Goal: Transaction & Acquisition: Obtain resource

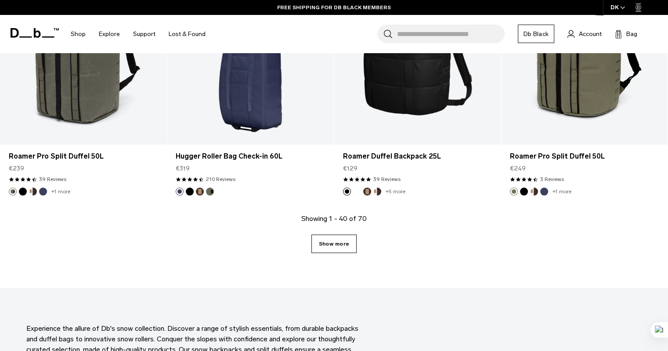
scroll to position [2546, 0]
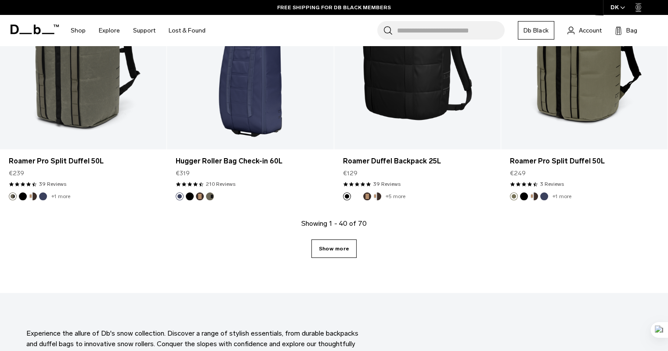
click at [338, 247] on link "Show more" at bounding box center [333, 248] width 45 height 18
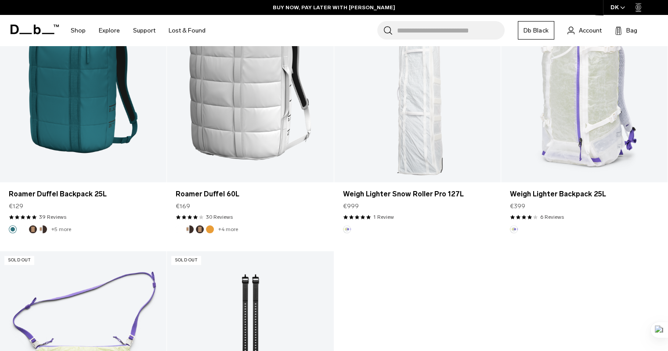
scroll to position [4246, 0]
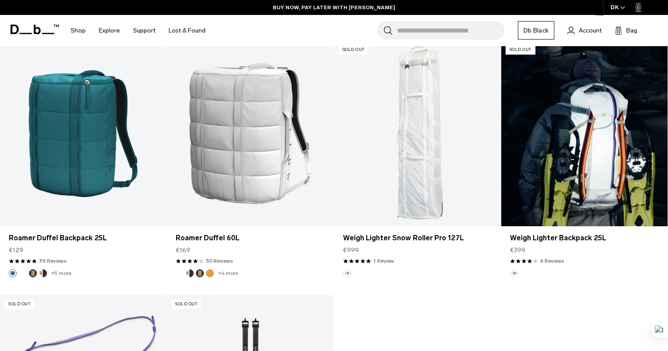
click at [582, 170] on link "Weigh Lighter Backpack 25L" at bounding box center [584, 133] width 166 height 185
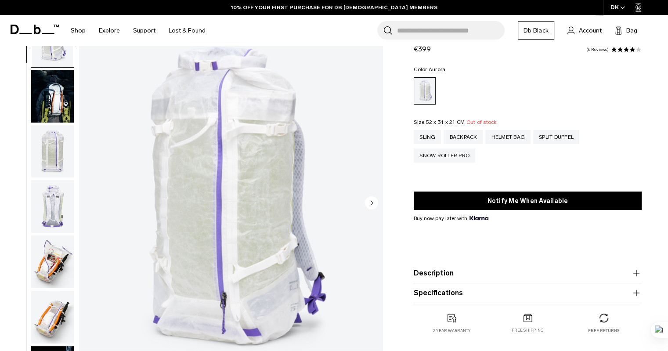
scroll to position [44, 0]
click at [62, 91] on img "button" at bounding box center [52, 97] width 43 height 53
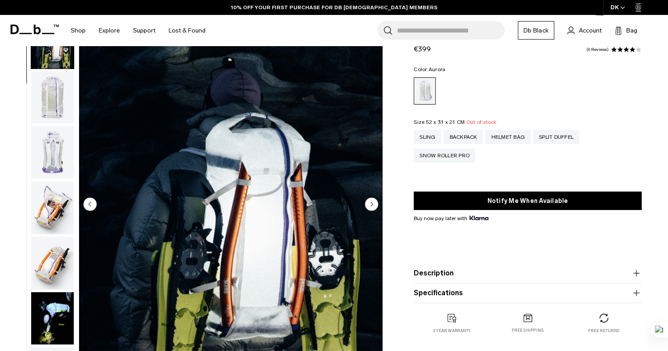
click at [56, 127] on img "button" at bounding box center [52, 152] width 43 height 53
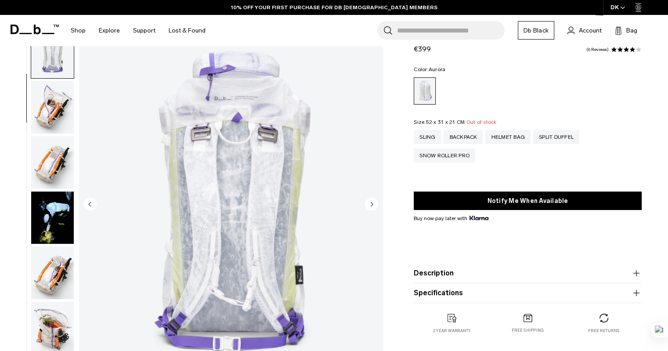
scroll to position [166, 0]
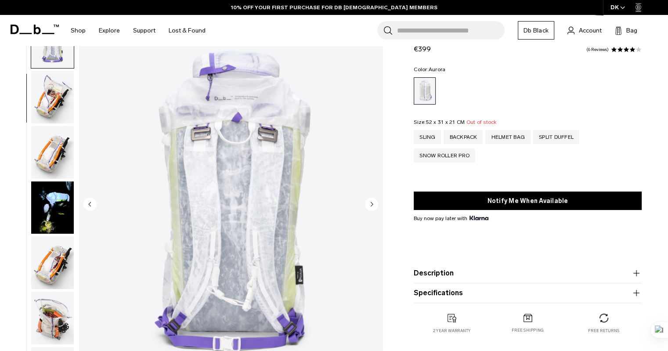
click at [48, 147] on img "button" at bounding box center [52, 152] width 43 height 53
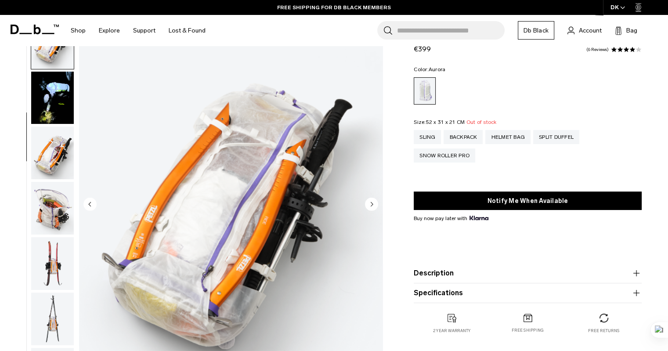
click at [55, 255] on img "button" at bounding box center [52, 263] width 43 height 53
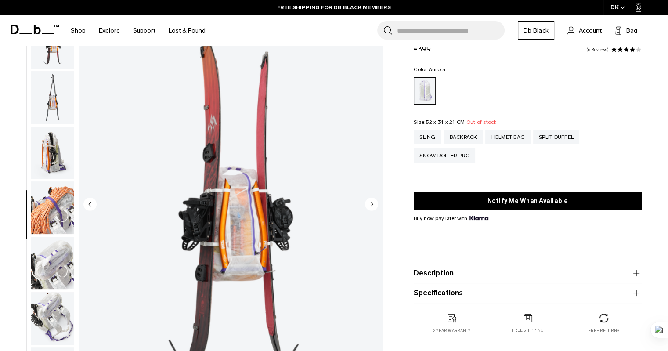
click at [54, 245] on img "button" at bounding box center [52, 263] width 43 height 53
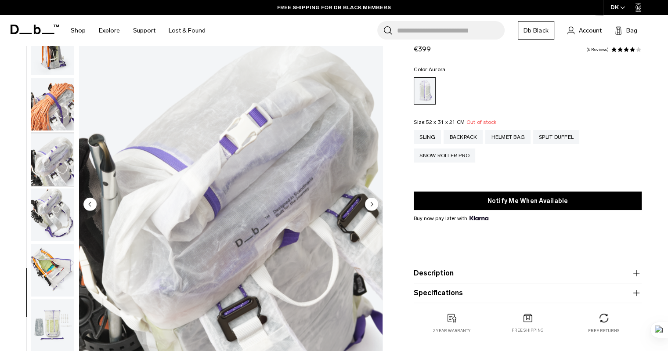
scroll to position [614, 0]
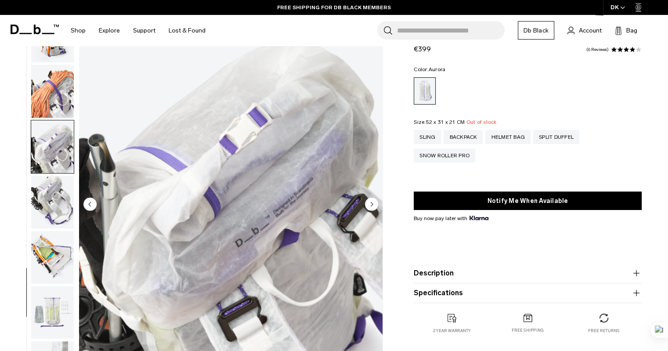
click at [53, 279] on img "button" at bounding box center [52, 257] width 43 height 53
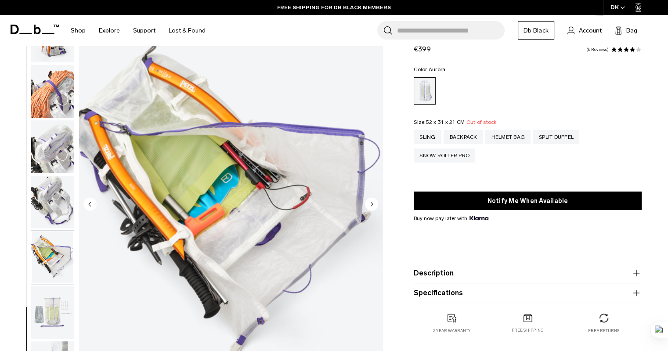
click at [59, 206] on img "button" at bounding box center [52, 202] width 43 height 53
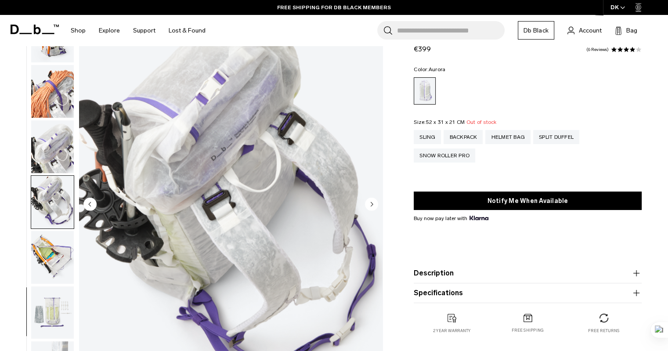
click at [60, 277] on img "button" at bounding box center [52, 257] width 43 height 53
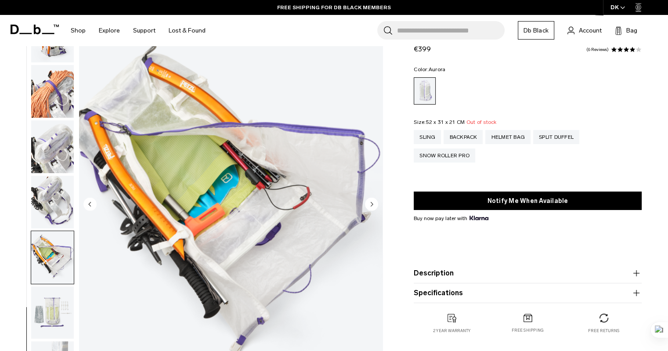
click at [54, 322] on img "button" at bounding box center [52, 312] width 43 height 53
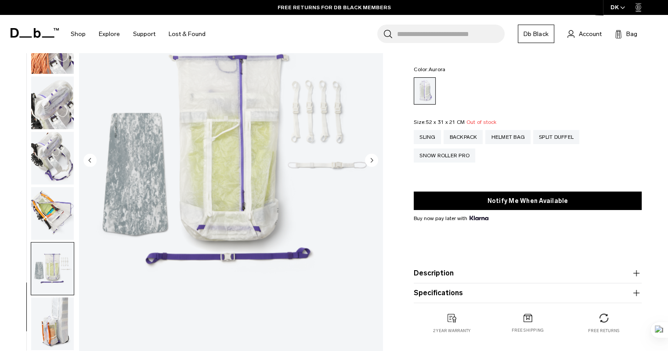
scroll to position [132, 0]
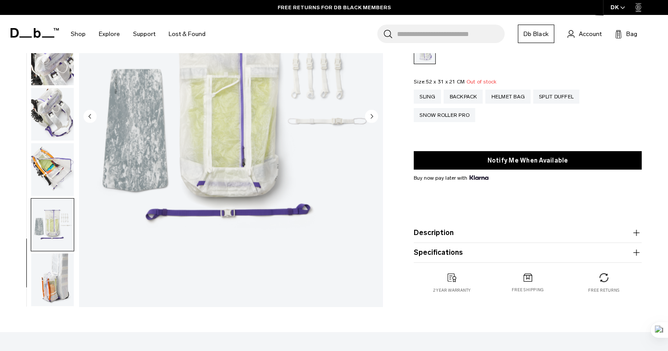
click at [46, 284] on img "button" at bounding box center [52, 279] width 43 height 53
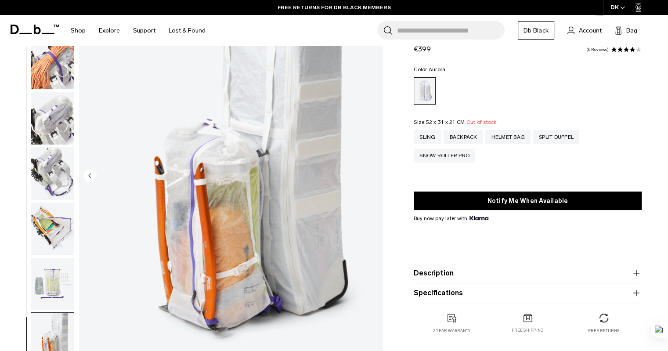
scroll to position [0, 0]
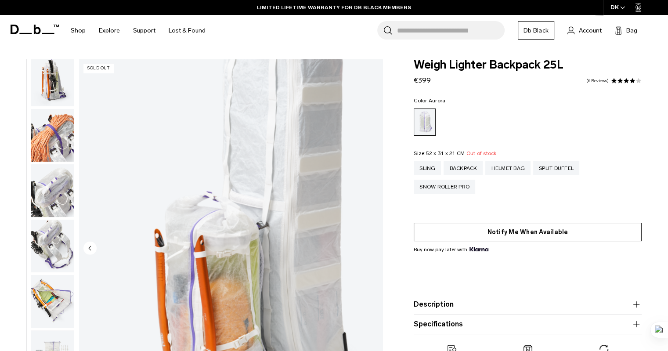
click at [532, 229] on button "Notify Me When Available" at bounding box center [527, 232] width 228 height 18
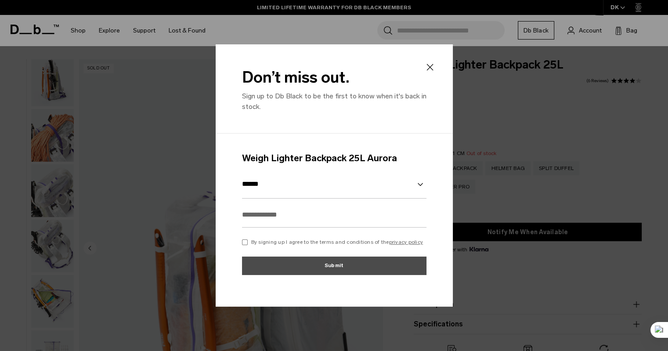
click at [302, 188] on select "******" at bounding box center [334, 184] width 184 height 29
click at [280, 223] on input "text" at bounding box center [334, 214] width 184 height 25
type input "**********"
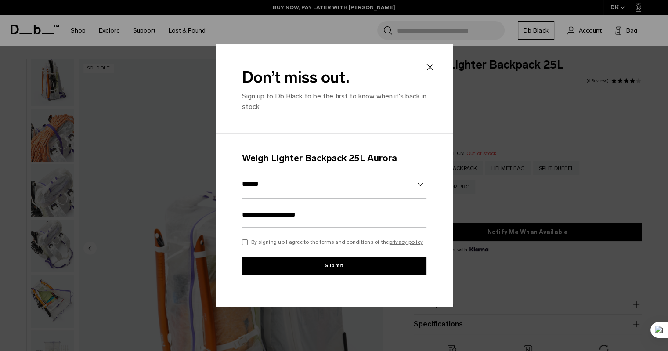
click at [291, 265] on button "Submit" at bounding box center [334, 265] width 184 height 18
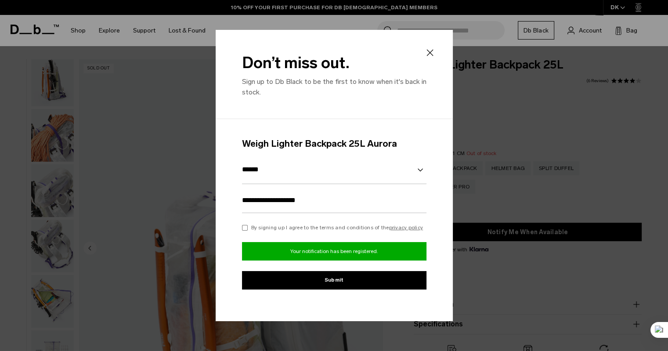
click at [436, 49] on div "Don’t miss out. Sign up to Db Black to be the first to know when it's back in s…" at bounding box center [334, 74] width 237 height 89
click at [422, 57] on h2 "Don’t miss out." at bounding box center [334, 63] width 184 height 24
click at [430, 54] on icon at bounding box center [429, 52] width 11 height 11
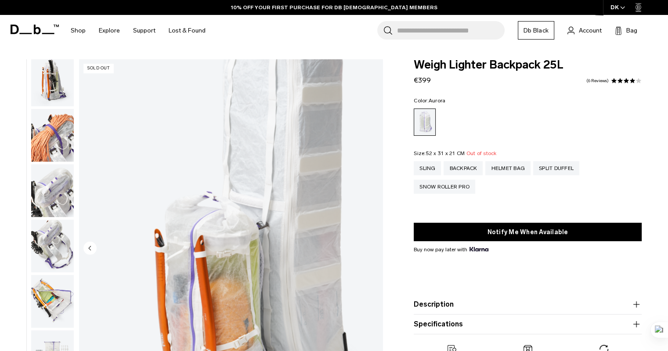
click at [623, 79] on span at bounding box center [626, 81] width 6 height 6
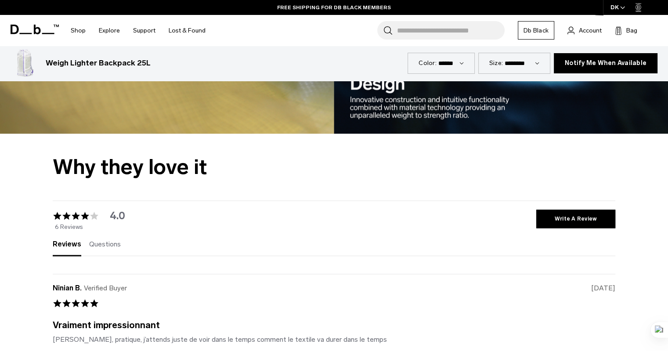
scroll to position [1124, 0]
